Goal: Communication & Community: Answer question/provide support

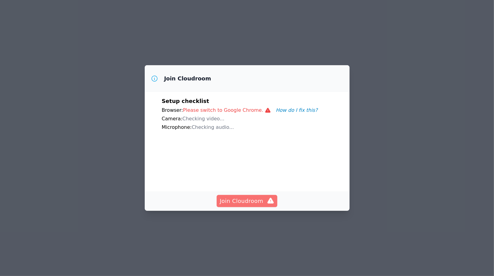
click at [244, 206] on span "Join Cloudroom" at bounding box center [247, 201] width 55 height 9
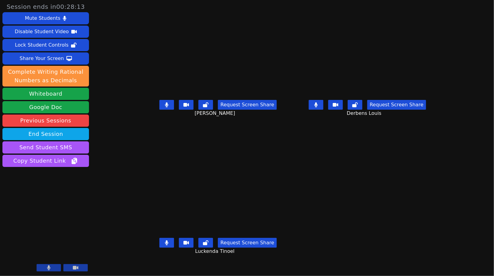
click at [79, 269] on button at bounding box center [75, 267] width 24 height 7
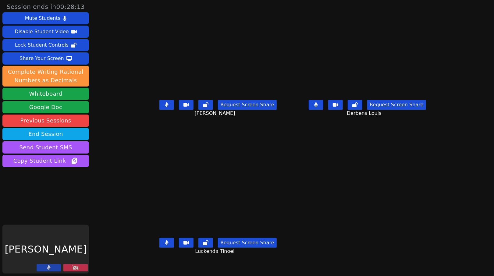
click at [80, 269] on button at bounding box center [75, 267] width 24 height 7
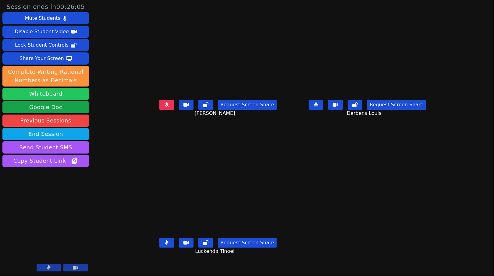
click at [68, 96] on button "Whiteboard" at bounding box center [45, 94] width 87 height 12
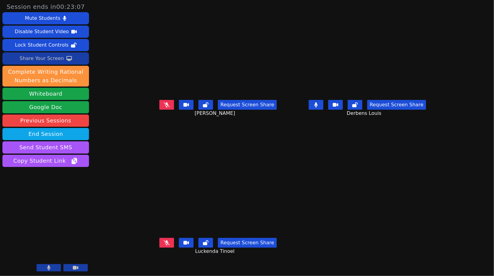
click at [62, 61] on div "Share Your Screen" at bounding box center [42, 59] width 45 height 10
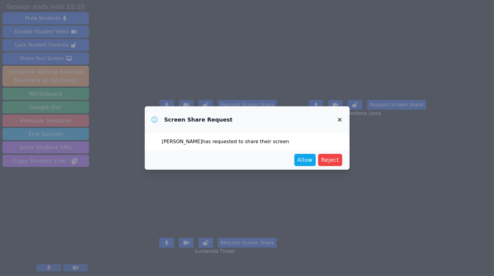
click at [342, 119] on icon "button" at bounding box center [339, 119] width 7 height 7
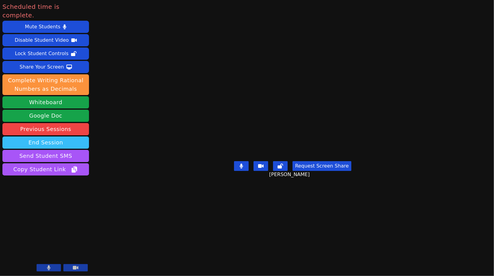
click at [62, 137] on button "End Session" at bounding box center [45, 143] width 87 height 12
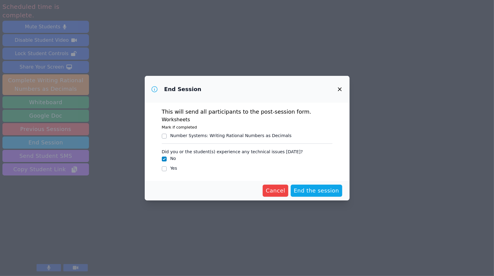
click at [244, 135] on div "Number Systems : Writing Rational Numbers as Decimals" at bounding box center [230, 136] width 121 height 6
click at [167, 135] on input "Number Systems : Writing Rational Numbers as Decimals" at bounding box center [164, 136] width 5 height 5
checkbox input "true"
click at [306, 187] on span "End the session" at bounding box center [316, 191] width 45 height 9
